Goal: Information Seeking & Learning: Learn about a topic

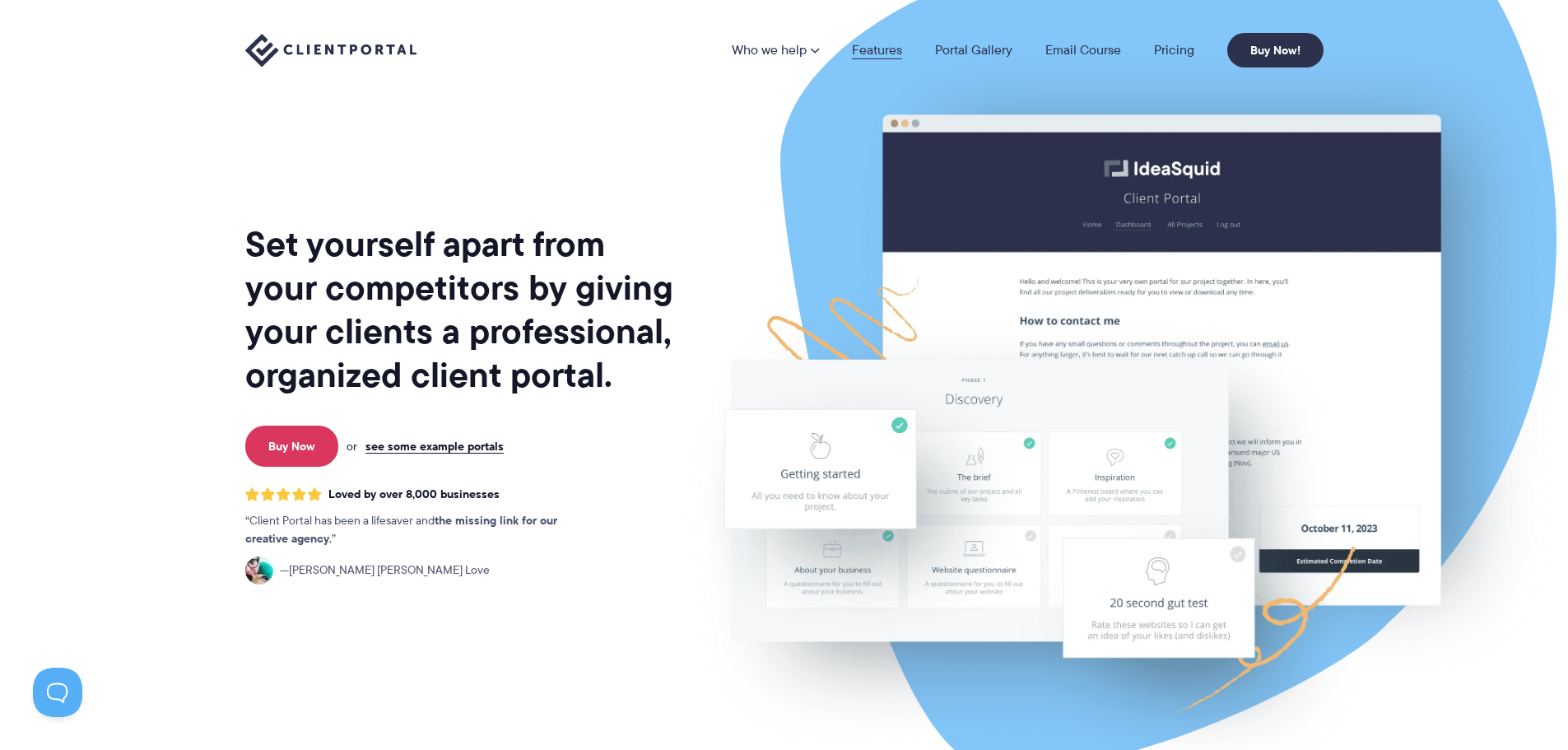
click at [890, 51] on link "Features" at bounding box center [877, 51] width 51 height 13
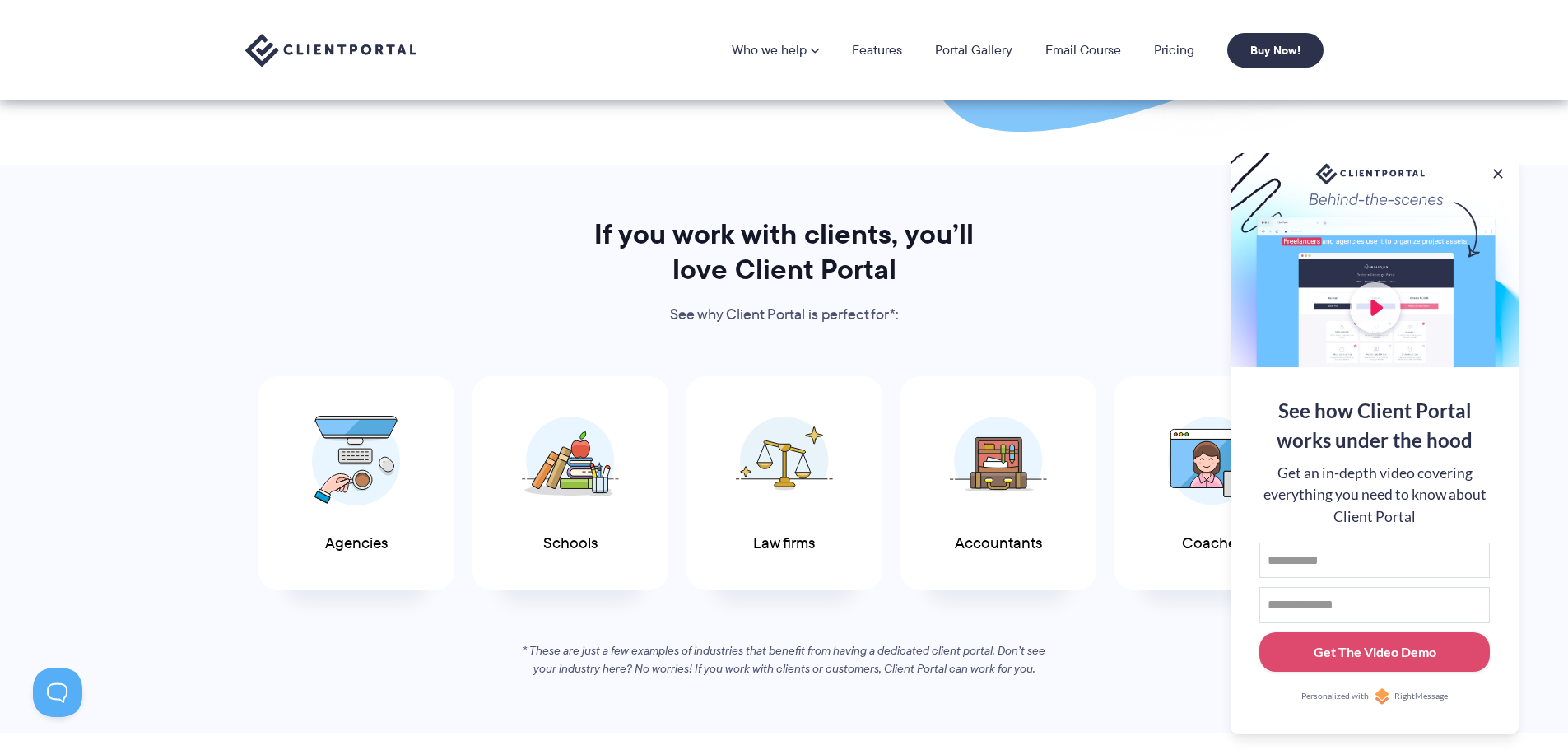
scroll to position [576, 0]
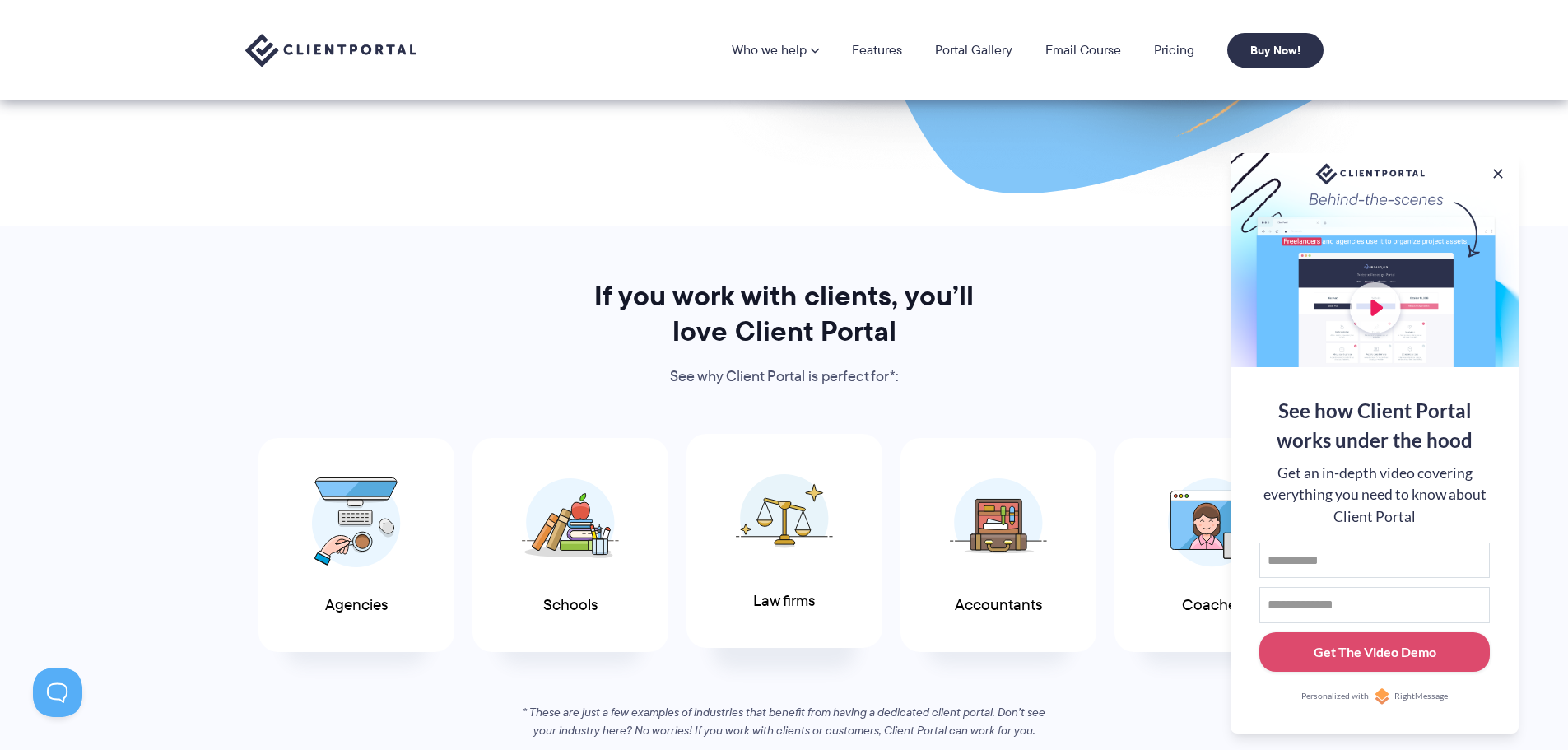
click at [796, 546] on img at bounding box center [784, 518] width 97 height 90
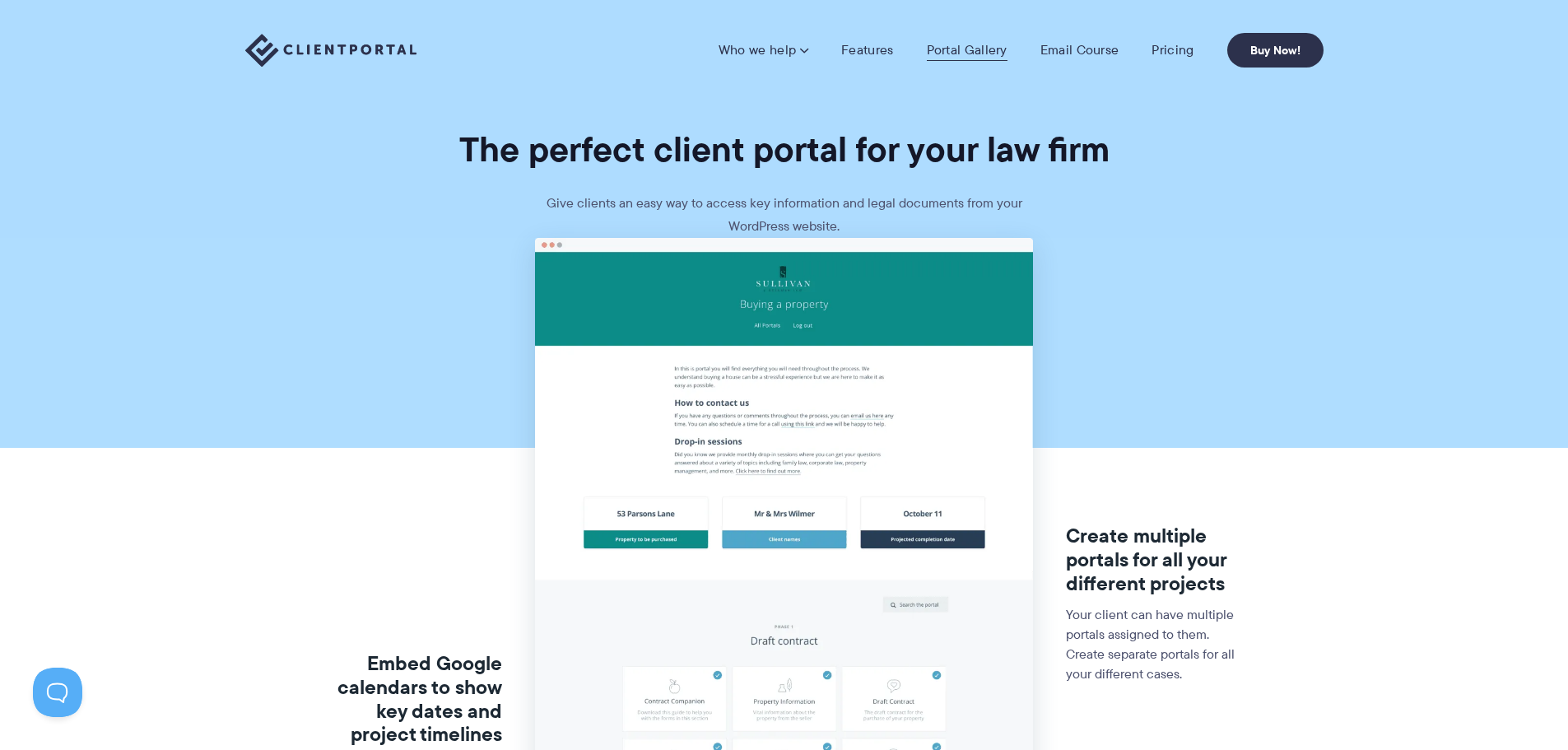
click at [969, 53] on link "Portal Gallery" at bounding box center [967, 50] width 81 height 16
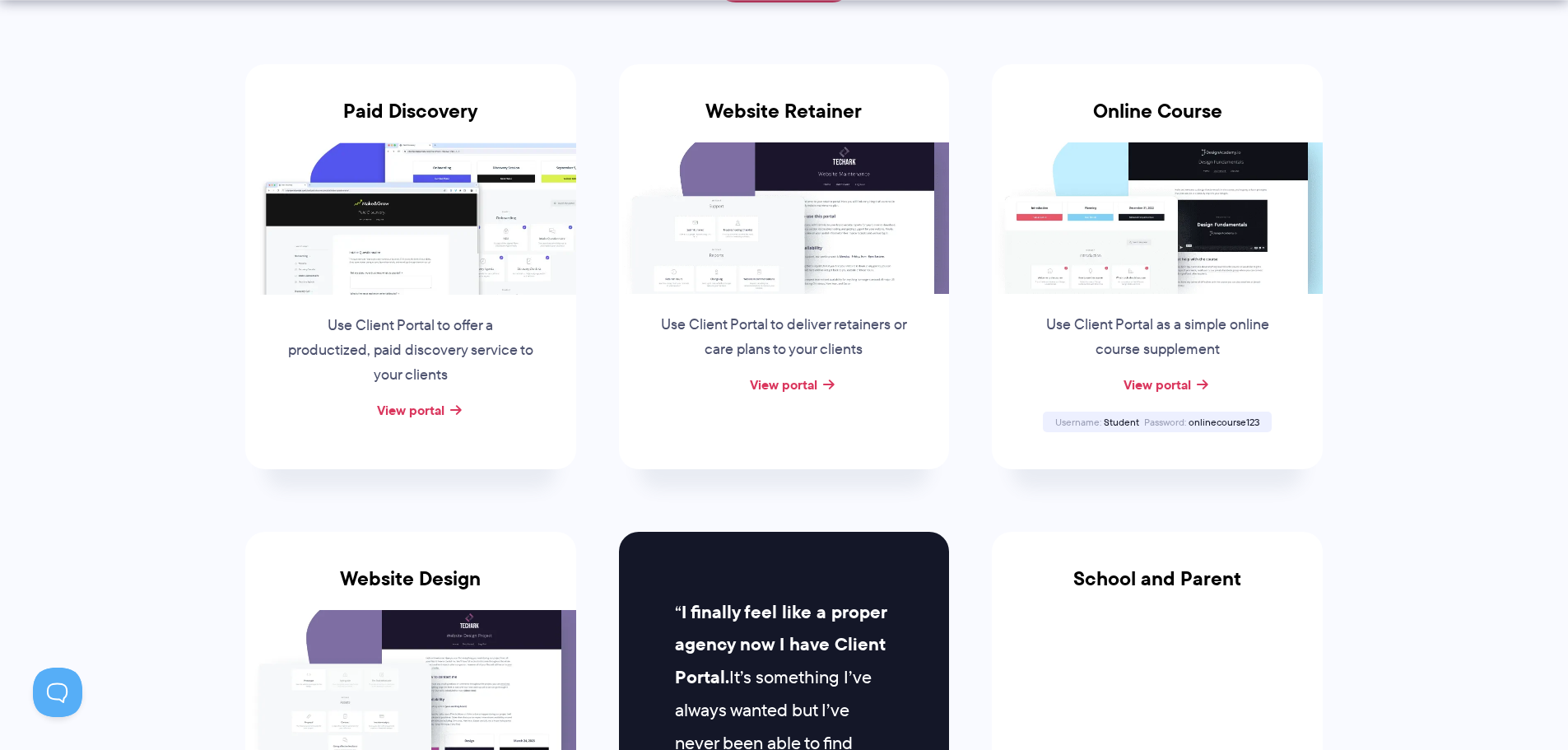
scroll to position [329, 0]
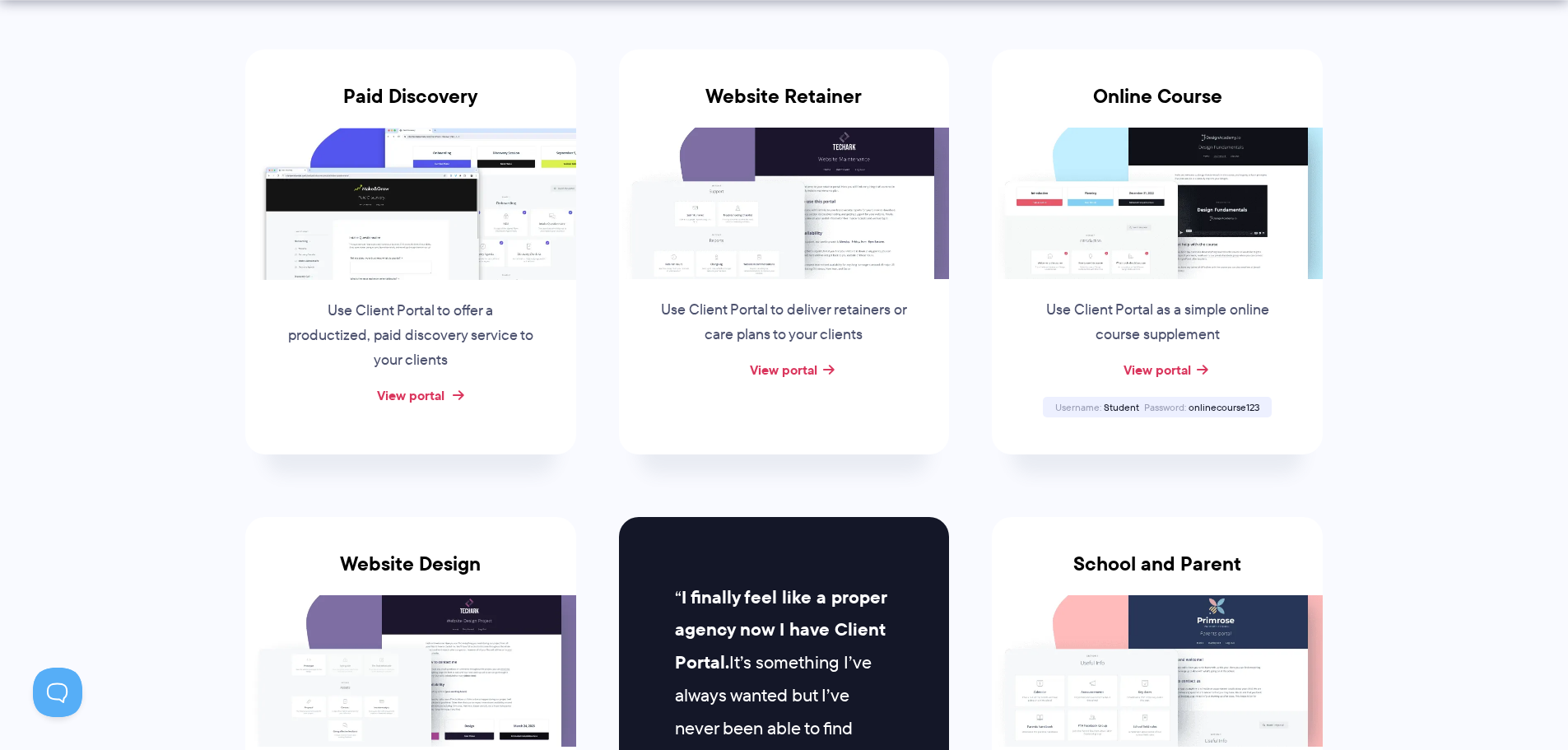
click at [431, 394] on link "View portal" at bounding box center [411, 395] width 68 height 20
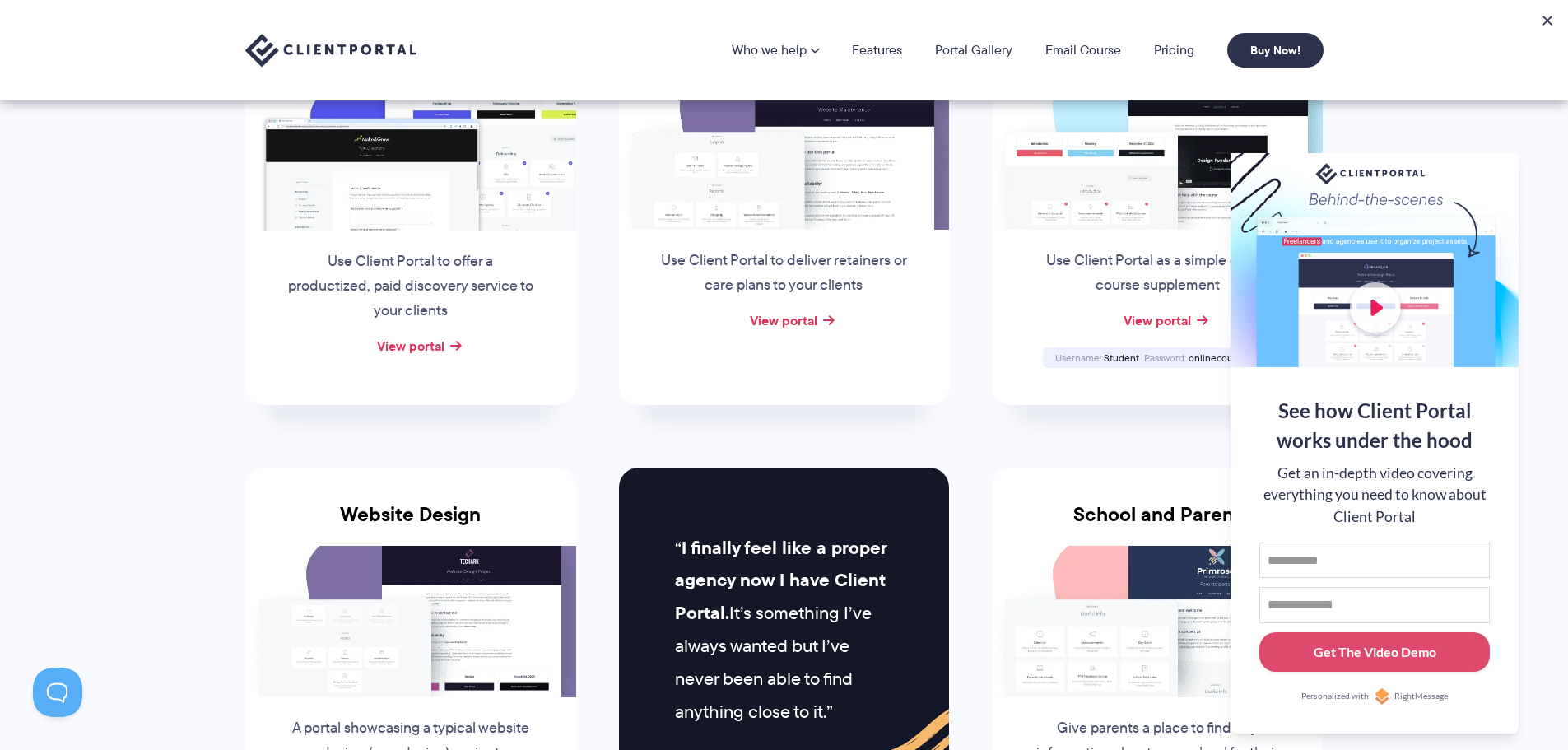
scroll to position [0, 0]
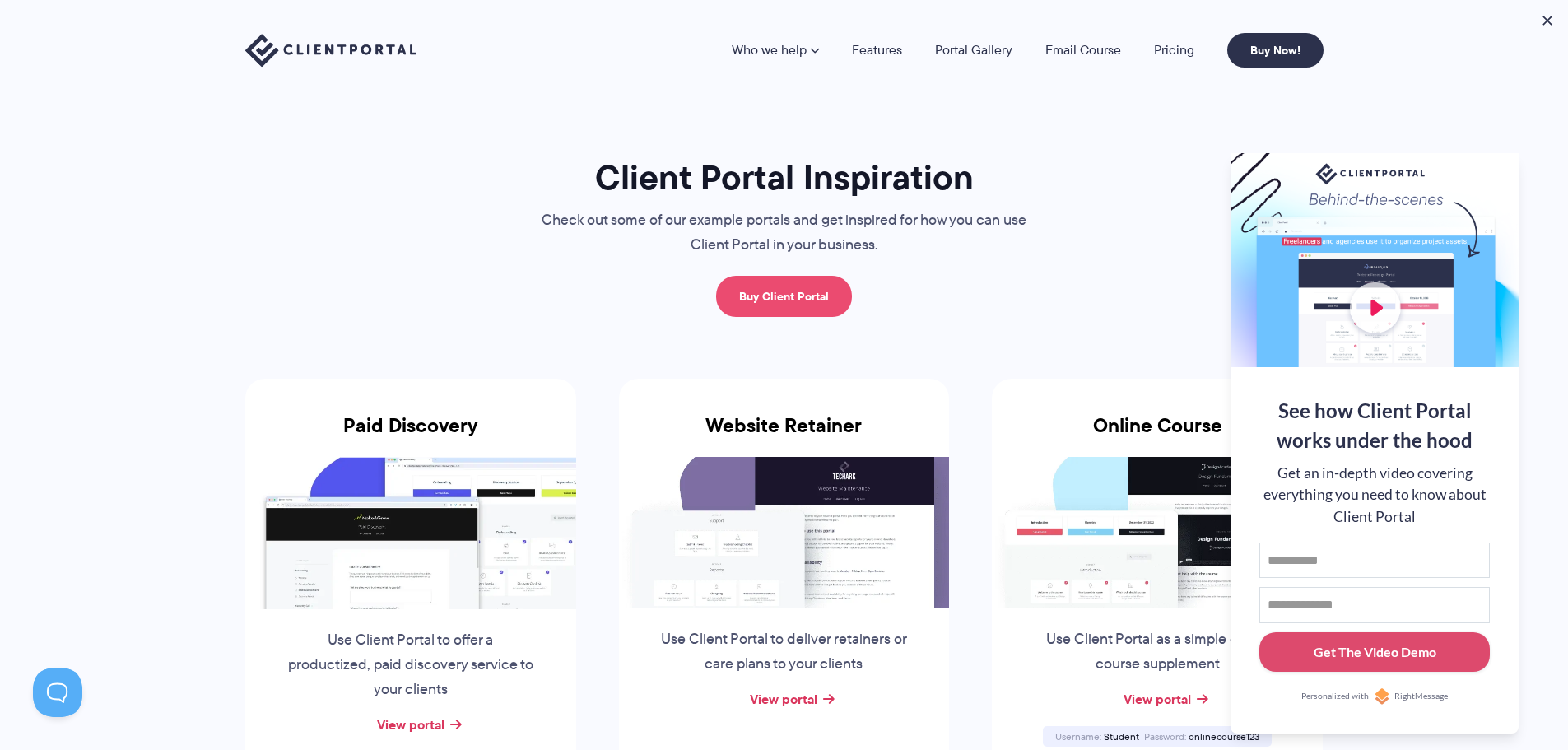
click at [839, 314] on link "Buy Client Portal" at bounding box center [784, 295] width 135 height 41
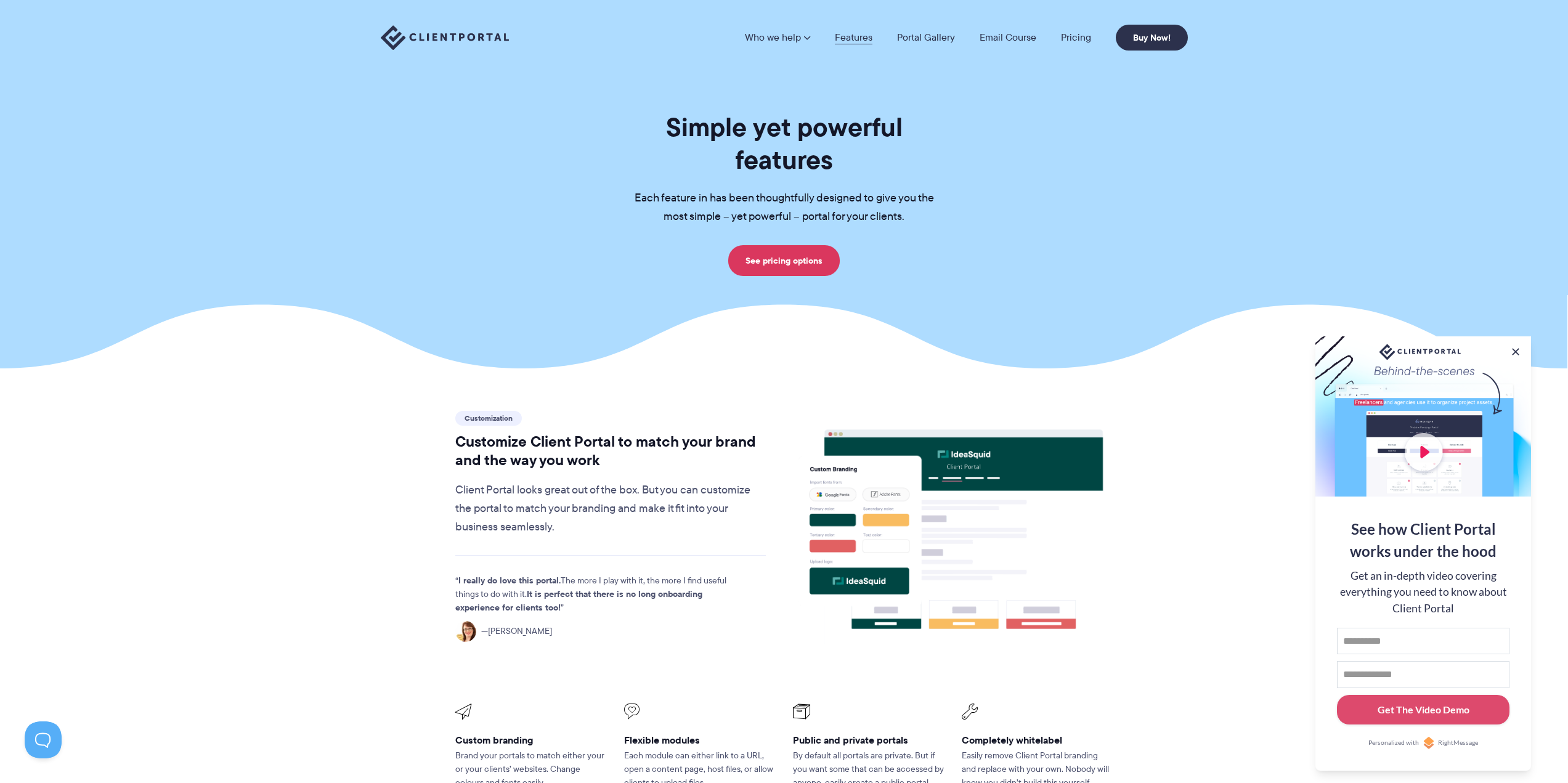
drag, startPoint x: 874, startPoint y: 39, endPoint x: 855, endPoint y: 39, distance: 19.0
click at [874, 39] on li "Features" at bounding box center [853, 38] width 62 height 10
click at [855, 39] on link "Features" at bounding box center [853, 38] width 38 height 10
click at [862, 36] on link "Features" at bounding box center [853, 38] width 38 height 10
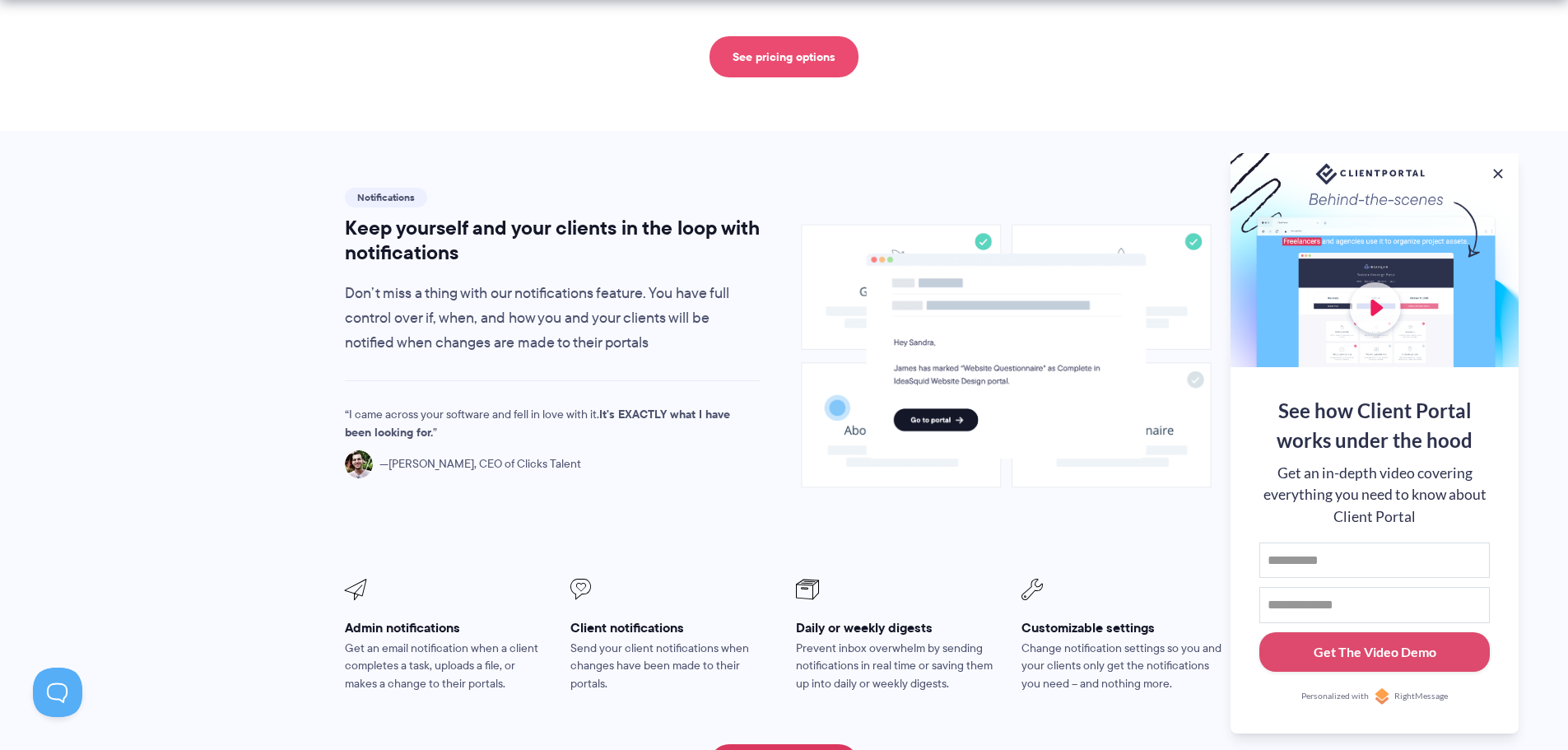
click at [744, 36] on link "See pricing options" at bounding box center [784, 56] width 149 height 41
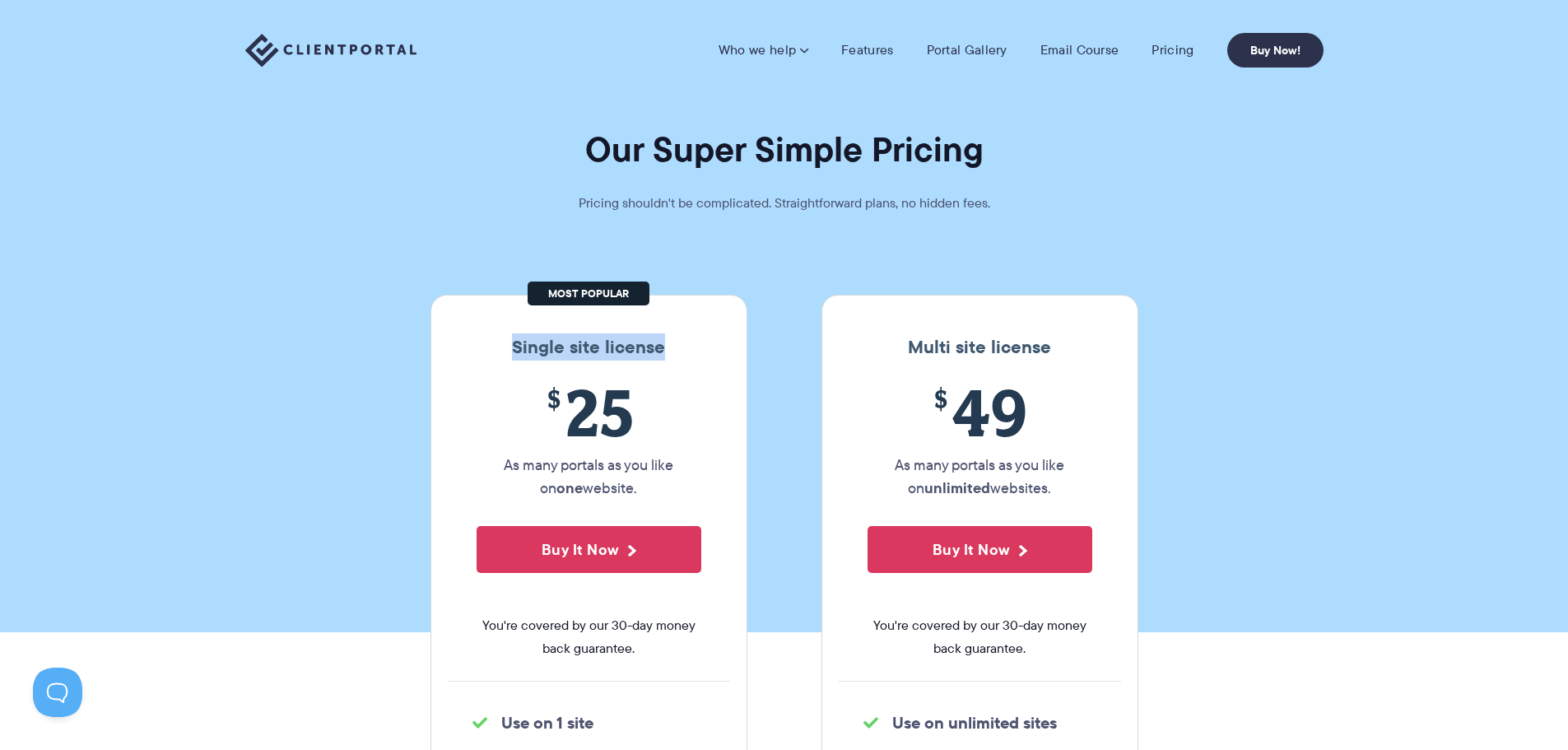
drag, startPoint x: 511, startPoint y: 342, endPoint x: 669, endPoint y: 355, distance: 158.5
click at [669, 355] on h3 "Single site license" at bounding box center [589, 347] width 282 height 21
drag, startPoint x: 504, startPoint y: 465, endPoint x: 651, endPoint y: 499, distance: 150.9
click at [651, 499] on p "As many portals as you like on one website." at bounding box center [589, 476] width 225 height 46
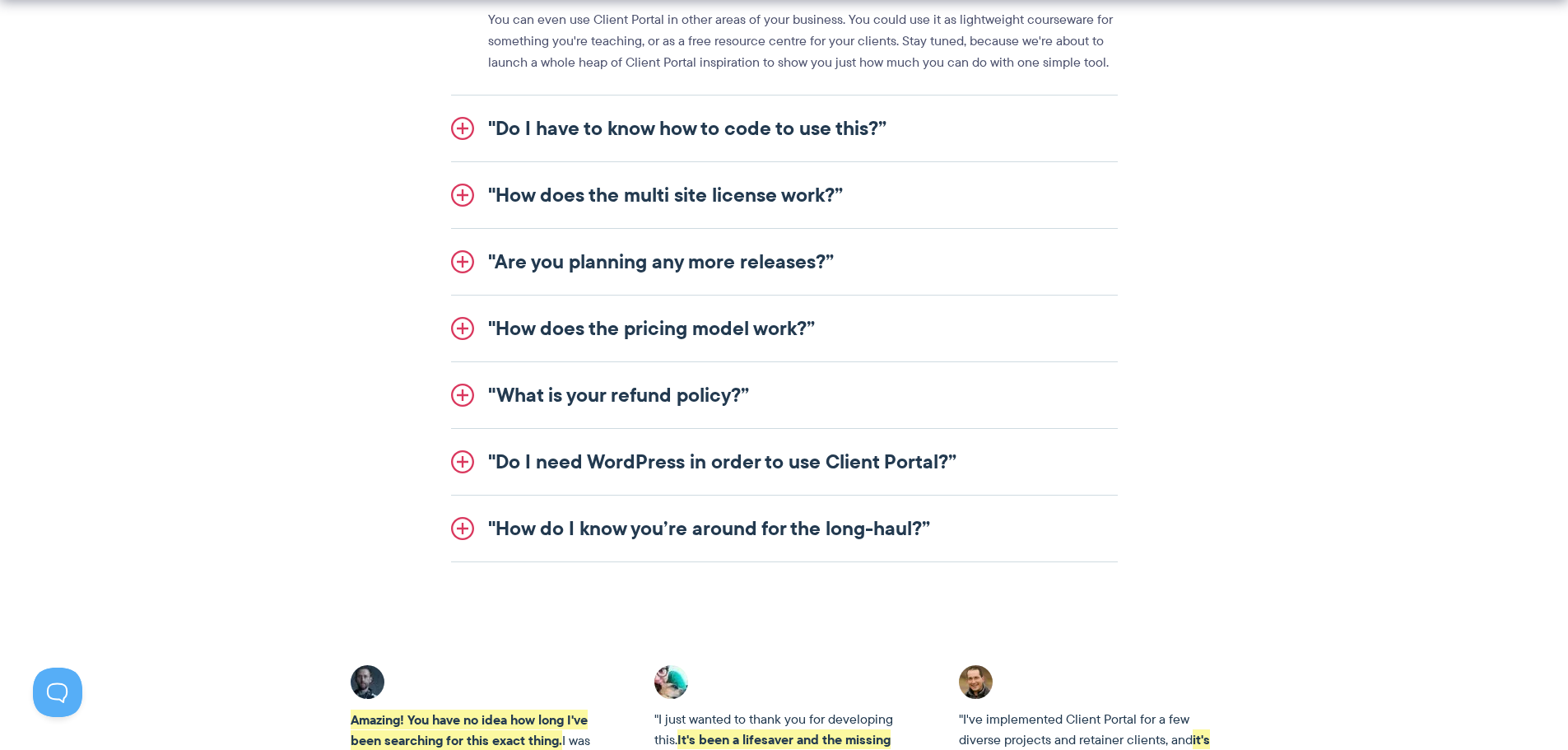
scroll to position [2139, 0]
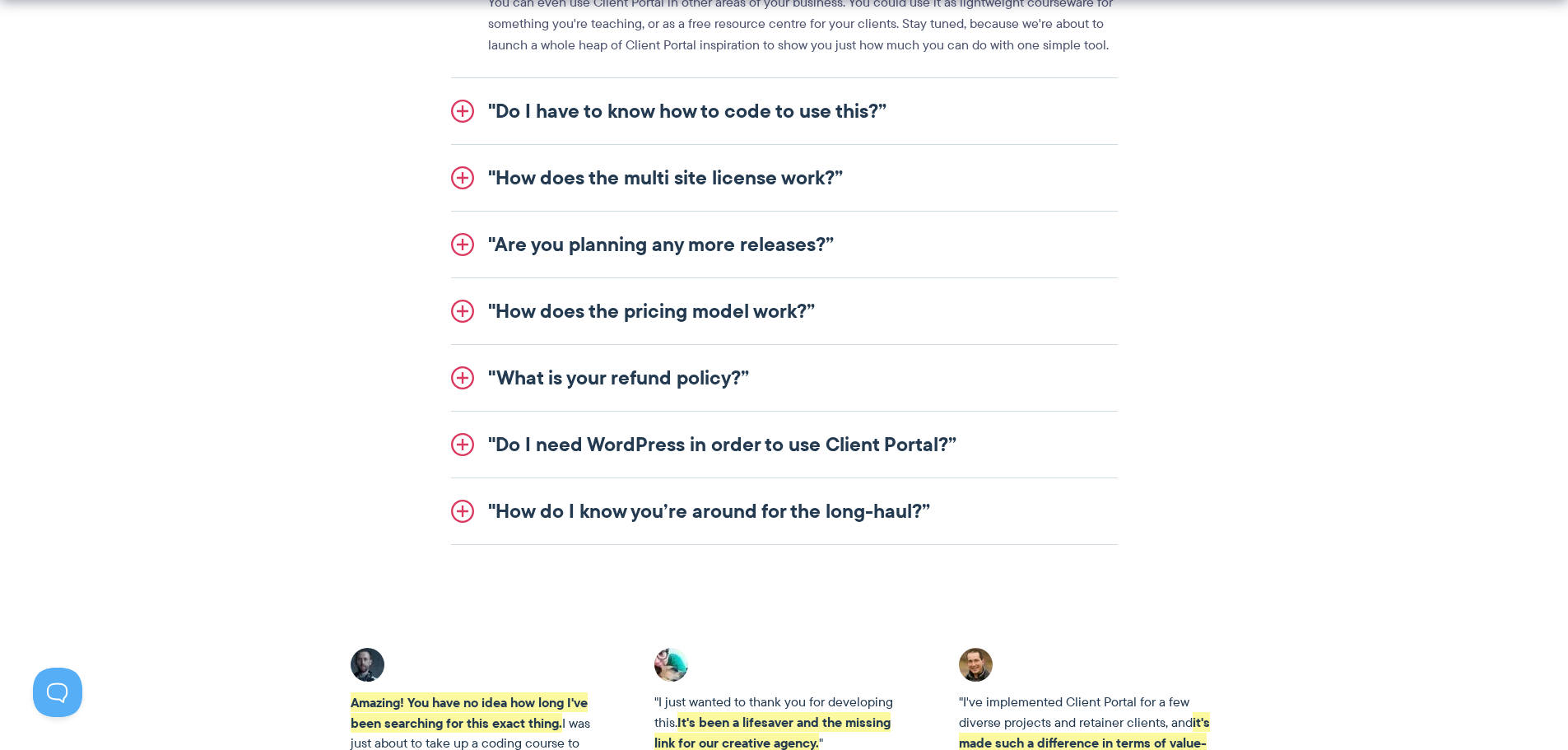
click at [463, 315] on link ""How does the pricing model work?”" at bounding box center [784, 311] width 666 height 66
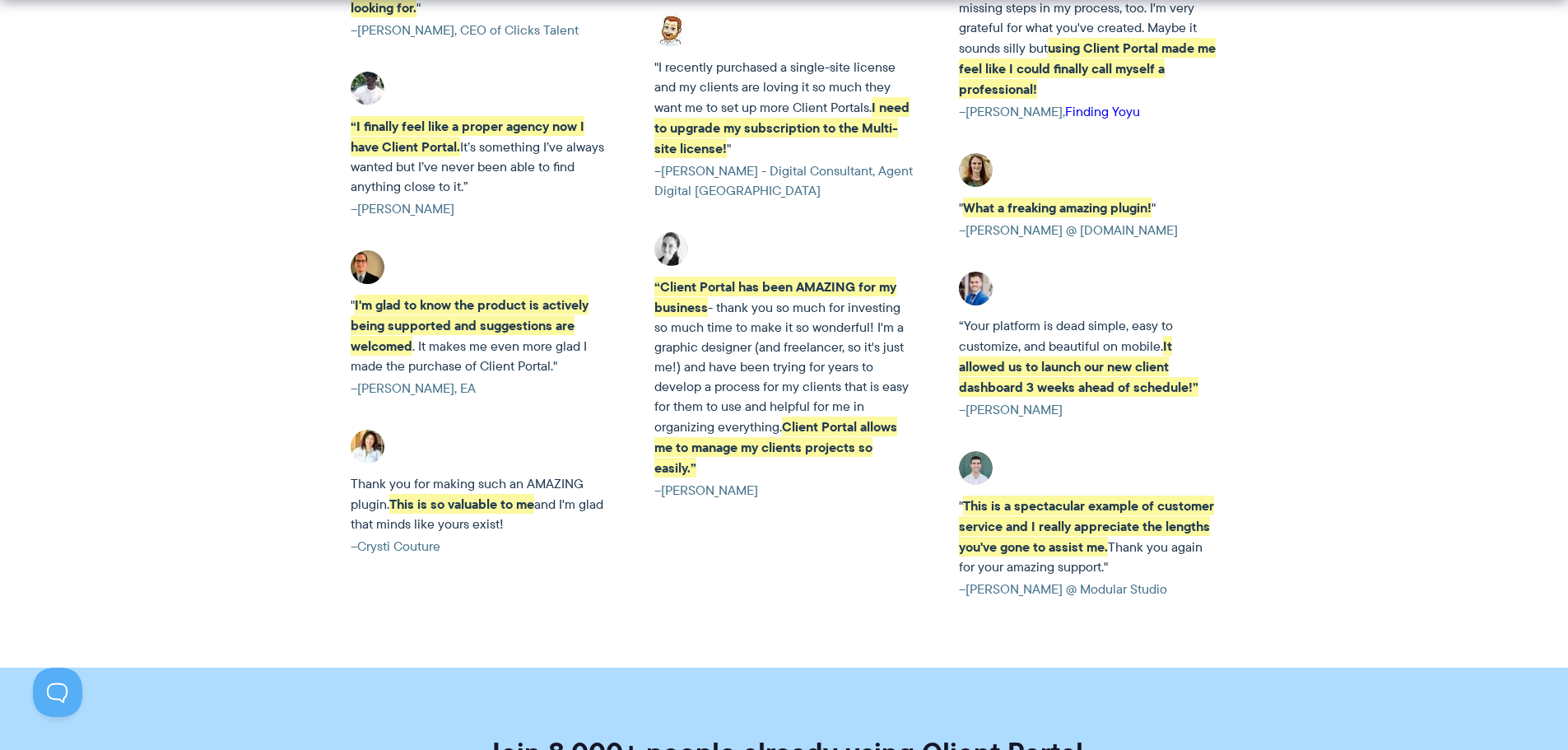
scroll to position [3950, 0]
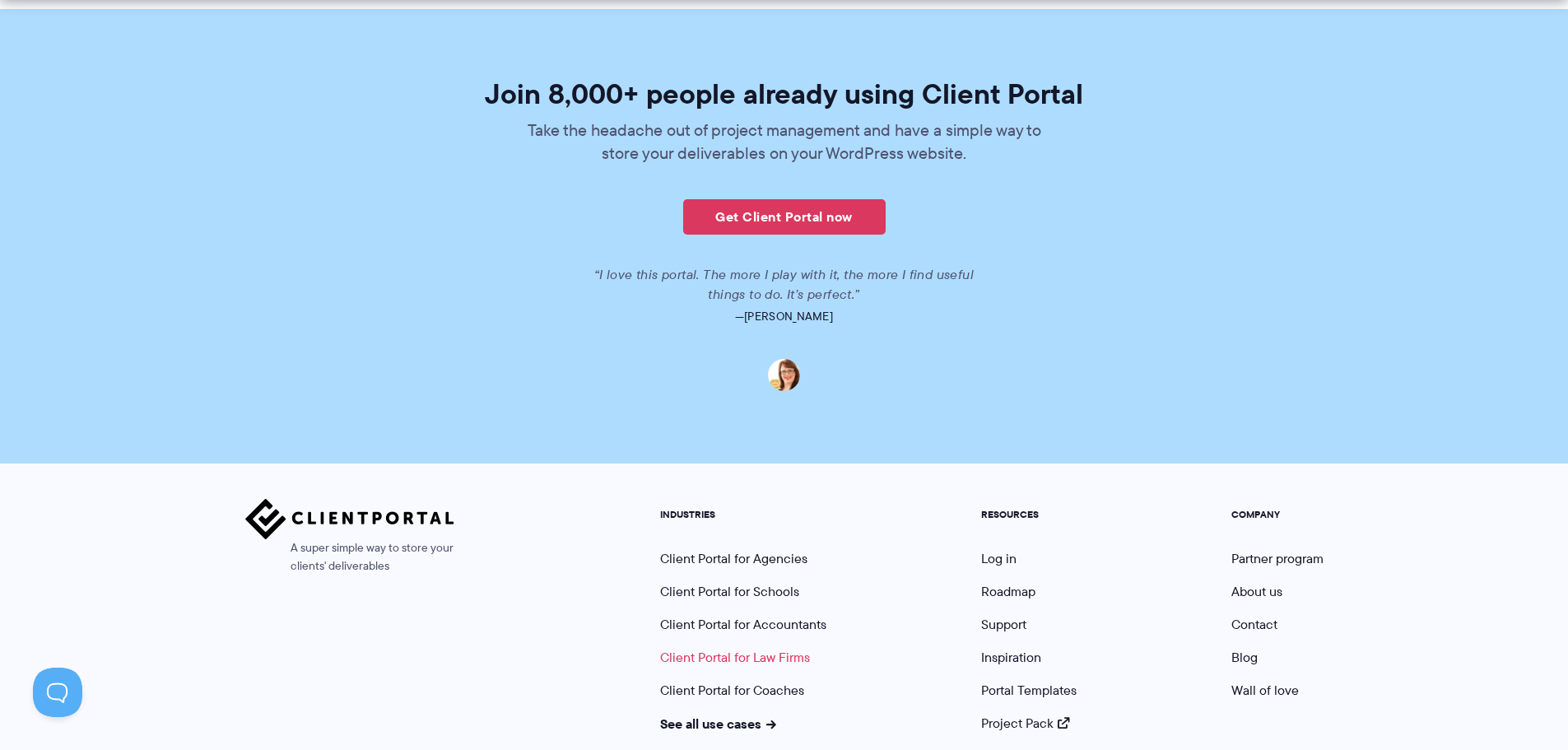
click at [756, 659] on link "Client Portal for Law Firms" at bounding box center [735, 658] width 150 height 19
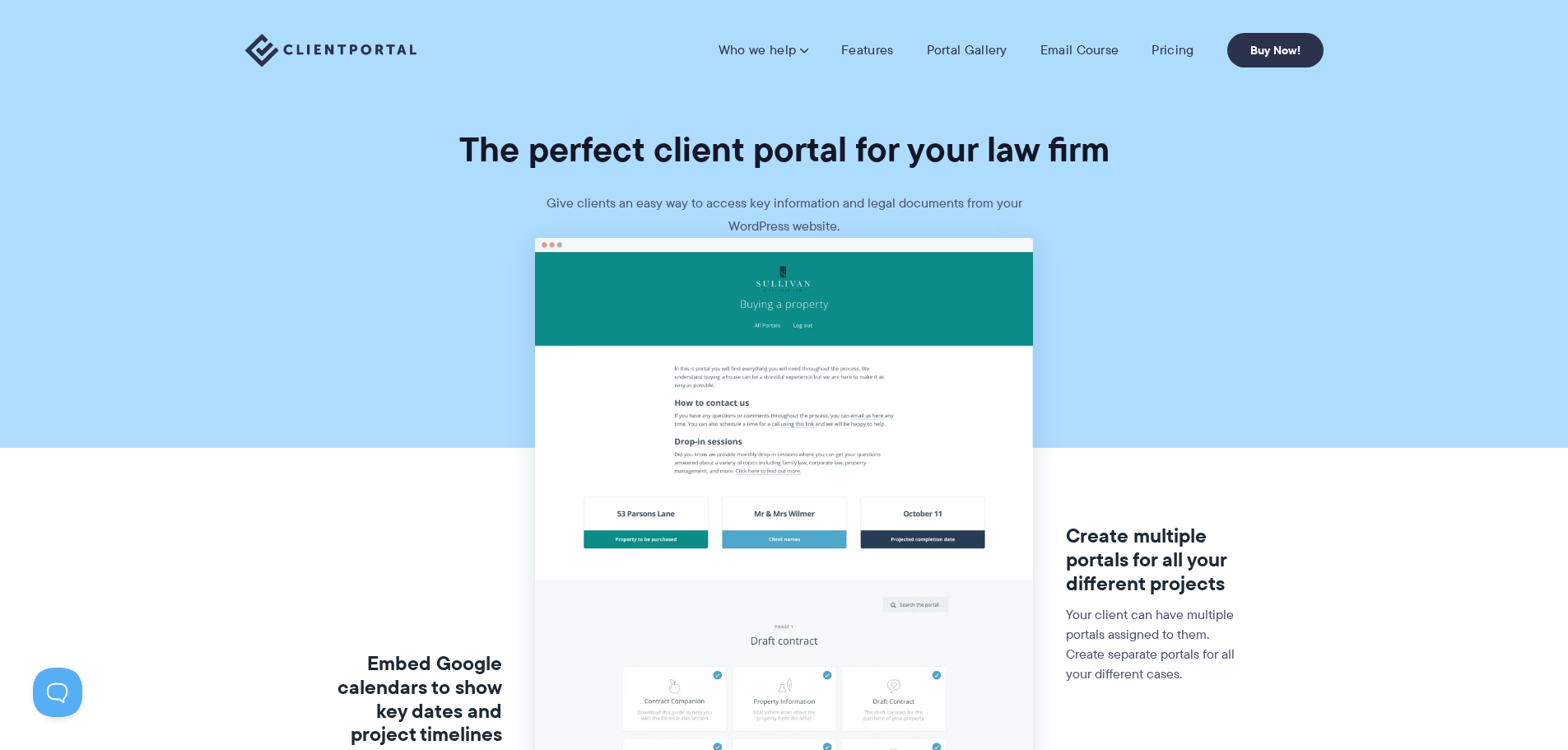
click at [1013, 51] on li "Portal Gallery" at bounding box center [967, 50] width 113 height 16
click at [993, 52] on link "Portal Gallery" at bounding box center [967, 50] width 81 height 16
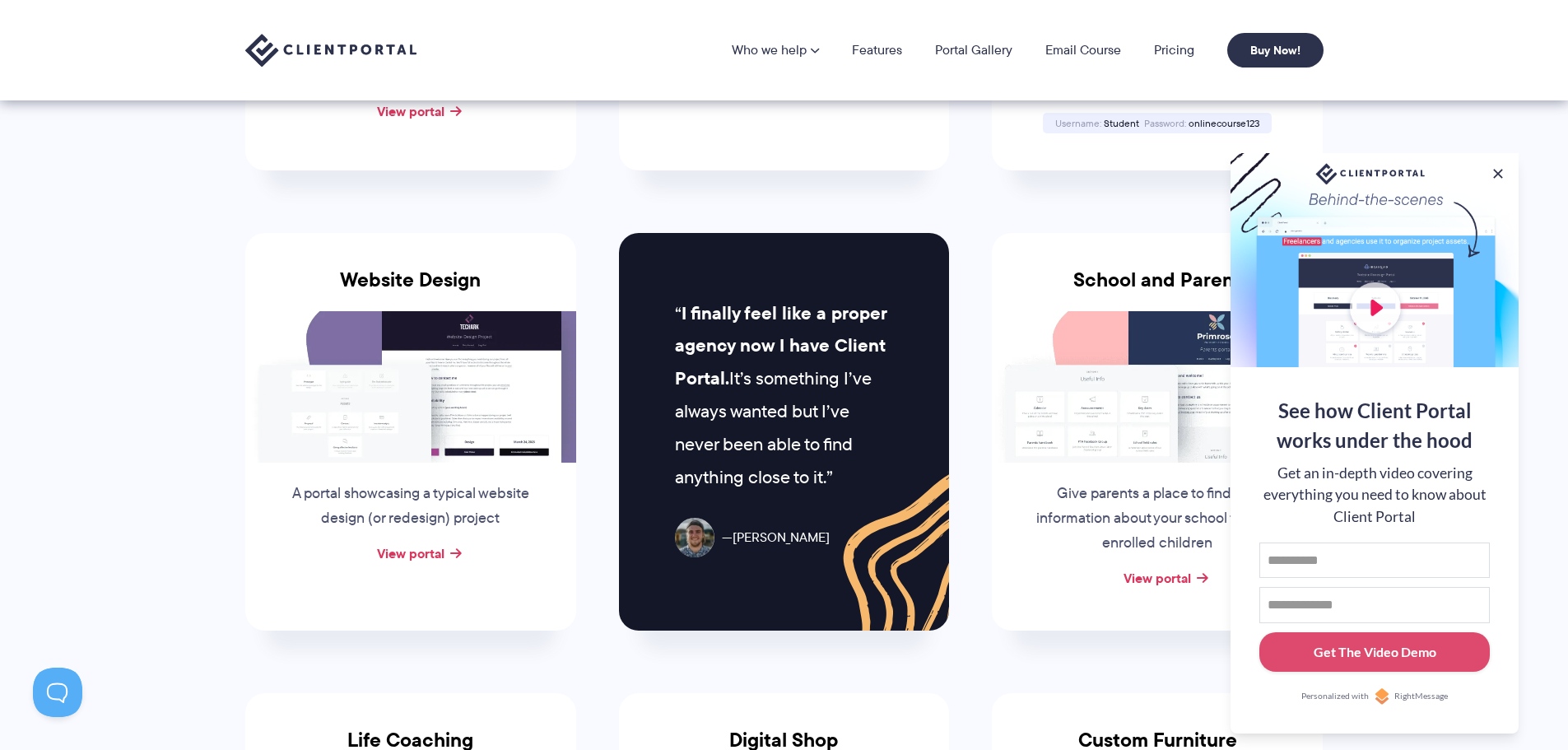
scroll to position [576, 0]
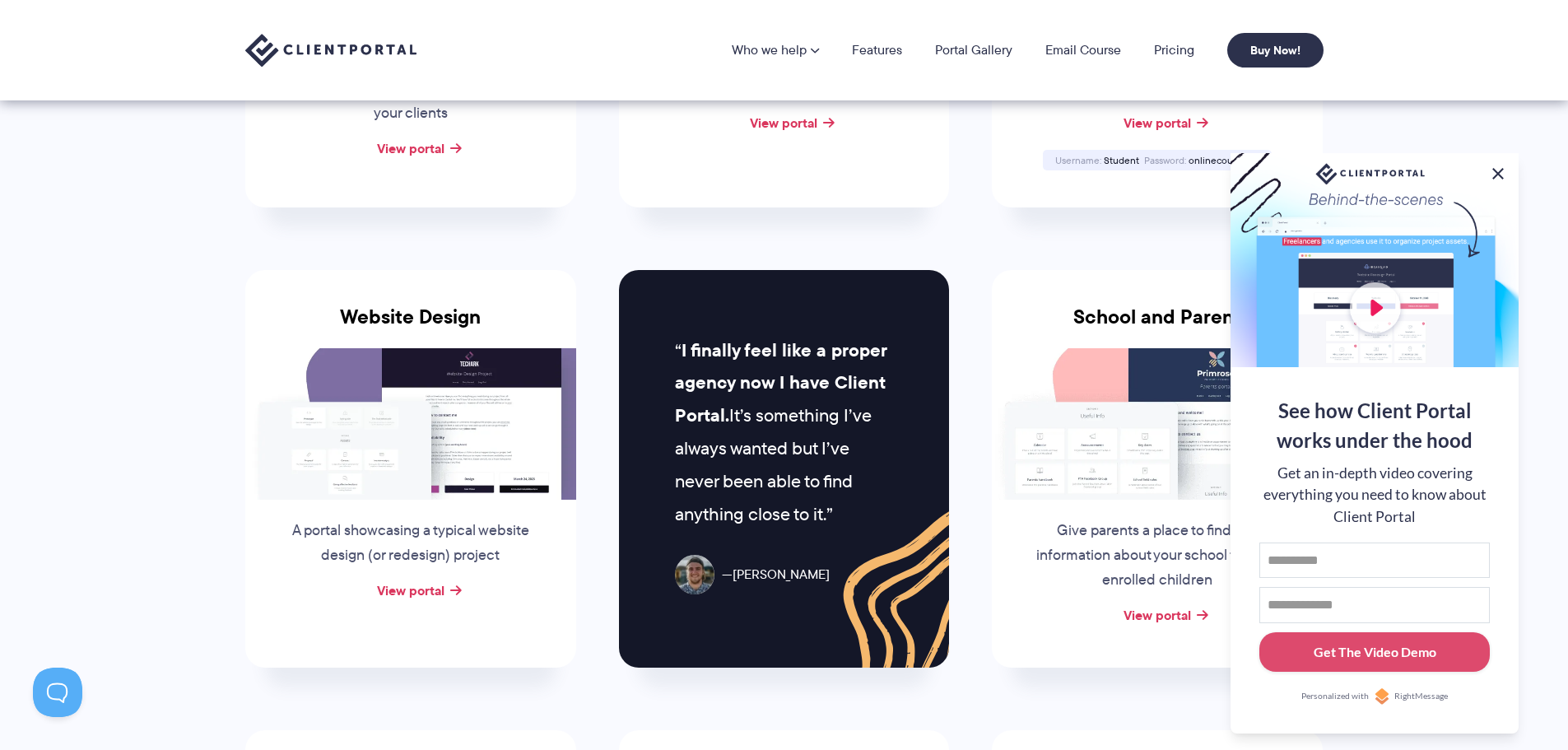
click at [1492, 164] on button at bounding box center [1497, 173] width 20 height 20
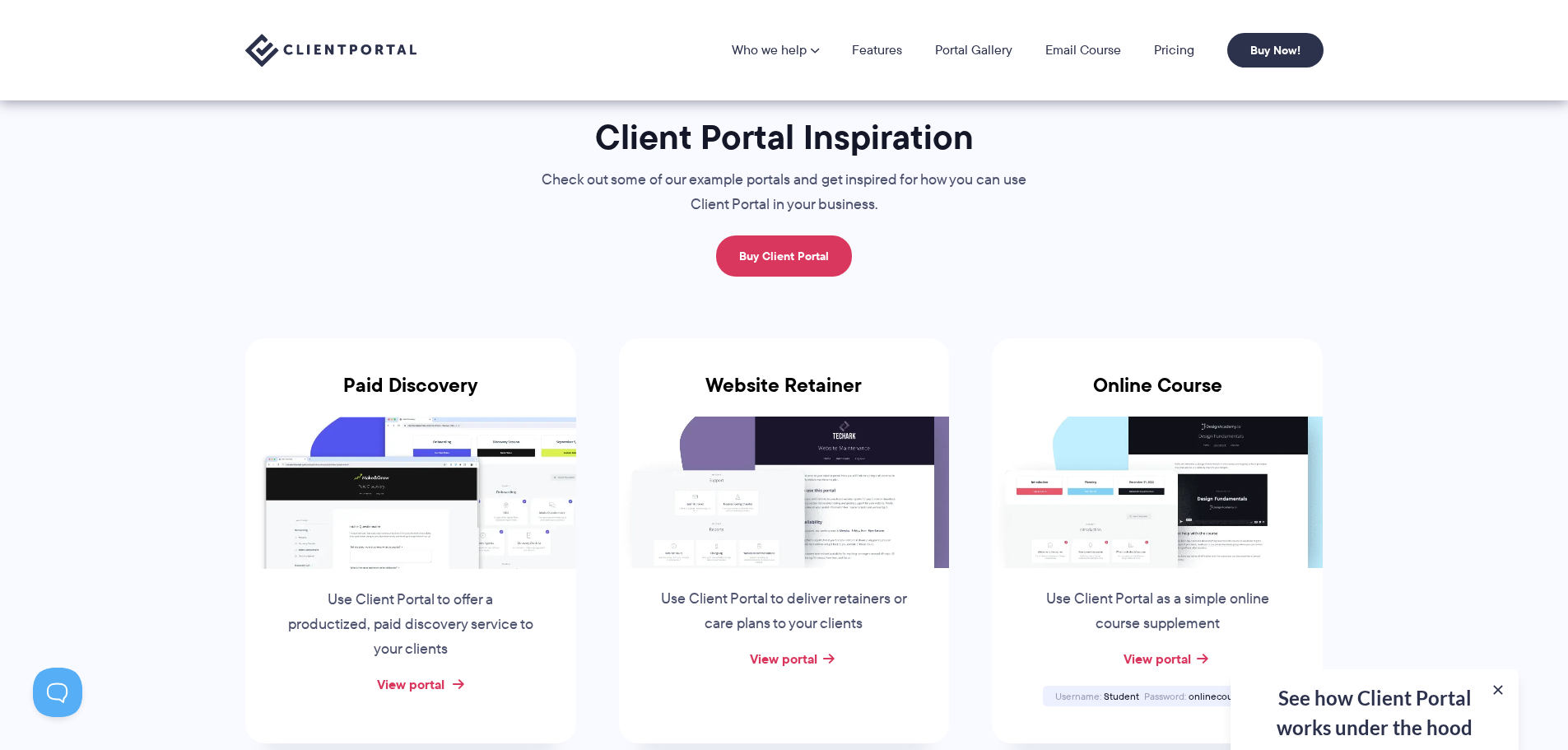
scroll to position [0, 0]
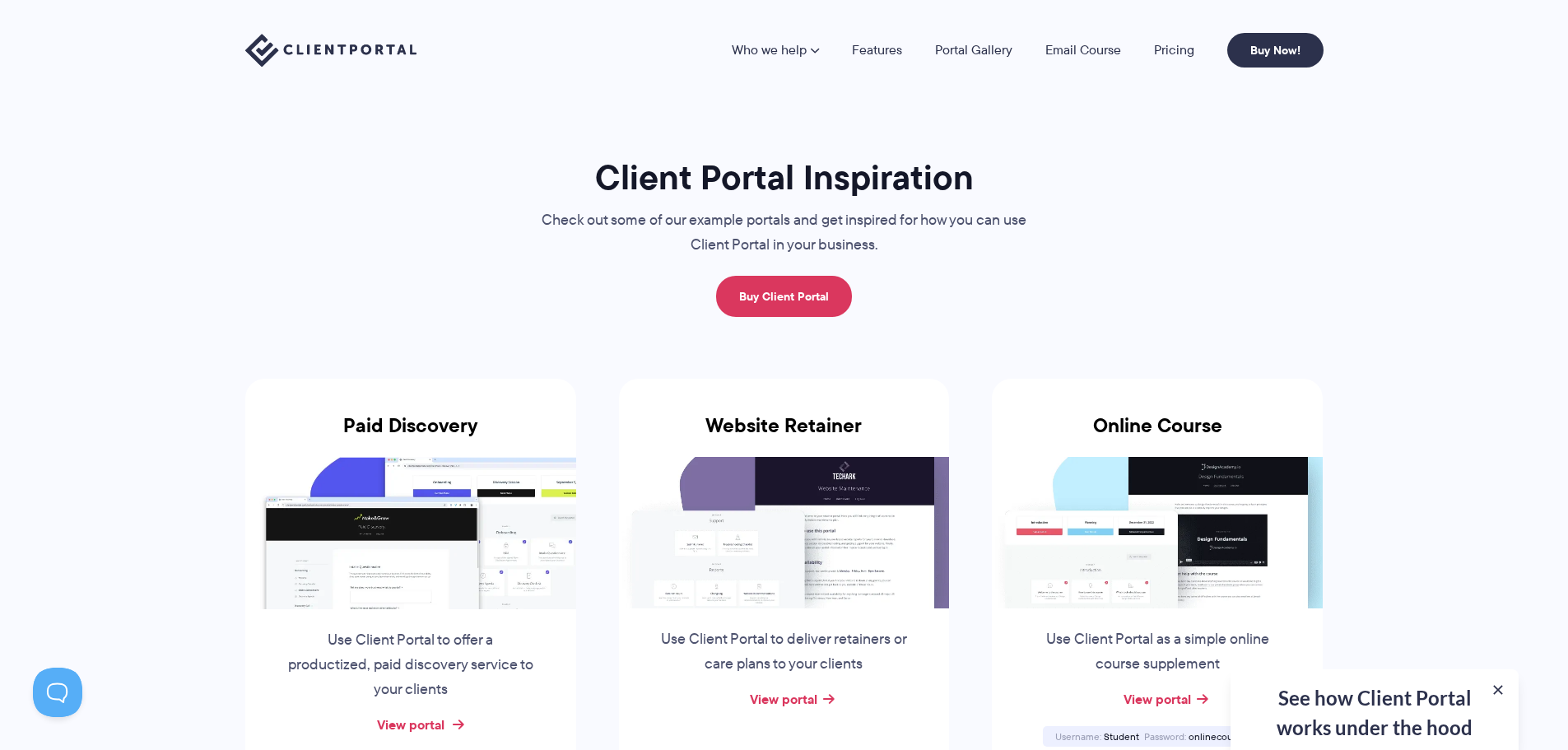
click at [424, 733] on link "View portal" at bounding box center [411, 724] width 68 height 20
